Goal: Information Seeking & Learning: Learn about a topic

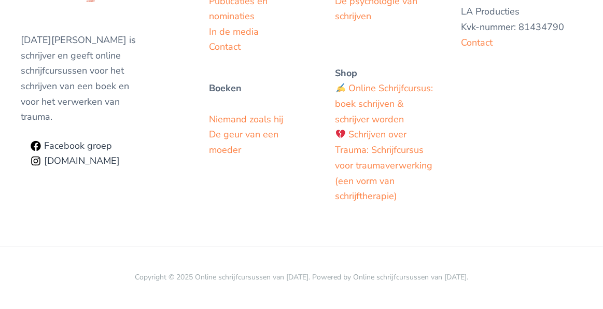
scroll to position [3077, 0]
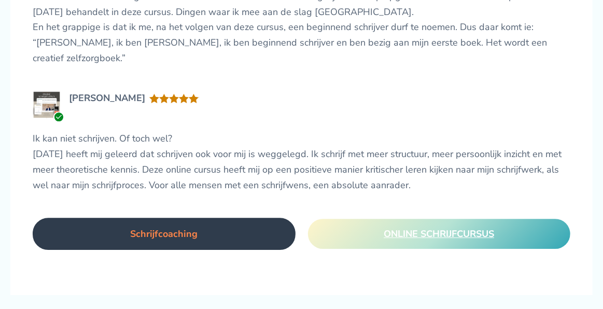
scroll to position [1369, 0]
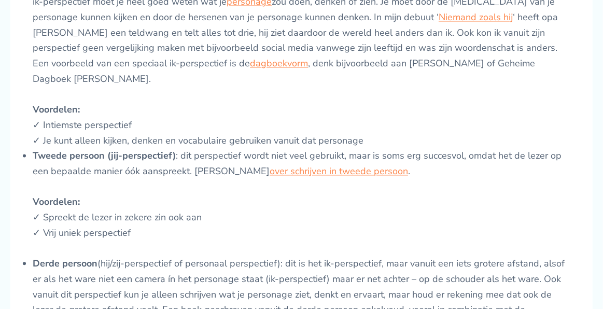
scroll to position [936, 0]
